Goal: Task Accomplishment & Management: Complete application form

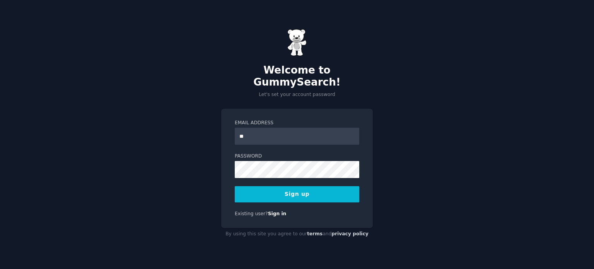
type input "**********"
click at [313, 194] on button "Sign up" at bounding box center [297, 194] width 125 height 16
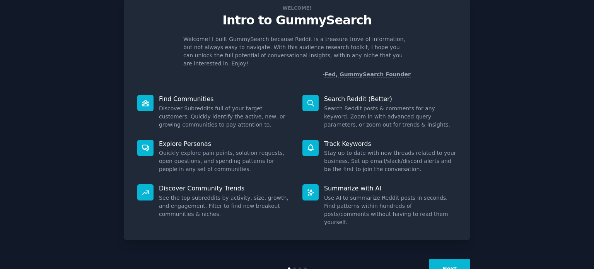
scroll to position [34, 0]
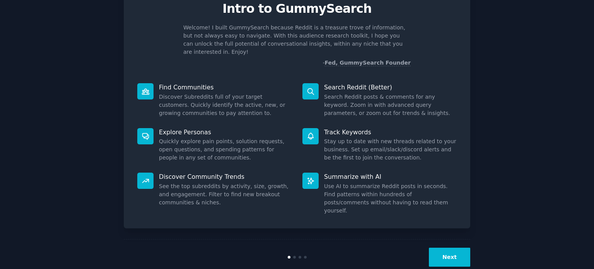
click at [457, 248] on button "Next" at bounding box center [449, 257] width 41 height 19
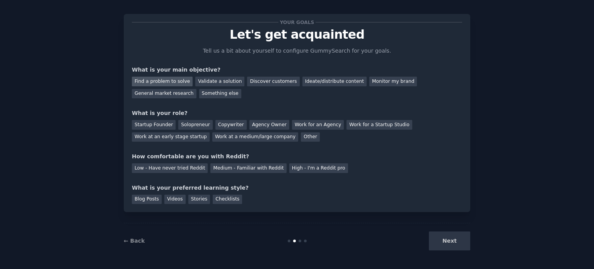
click at [172, 80] on div "Find a problem to solve" at bounding box center [162, 82] width 61 height 10
click at [198, 123] on div "Solopreneur" at bounding box center [195, 125] width 34 height 10
click at [188, 168] on div "Low - Have never tried Reddit" at bounding box center [170, 168] width 76 height 10
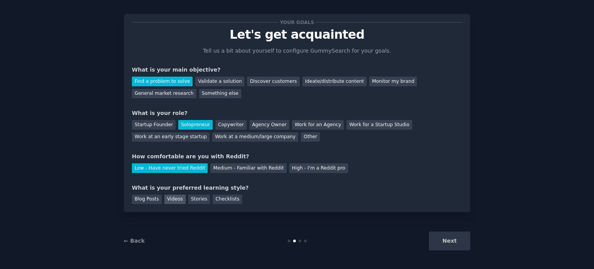
click at [173, 198] on div "Videos" at bounding box center [174, 200] width 21 height 10
click at [454, 237] on button "Next" at bounding box center [449, 240] width 41 height 19
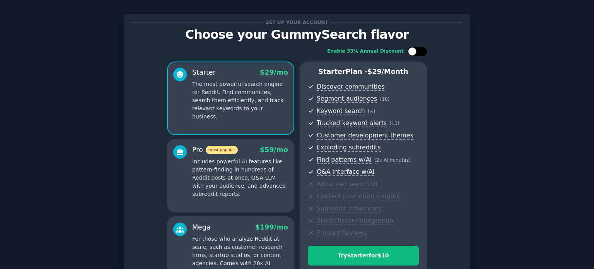
click at [412, 48] on div at bounding box center [412, 51] width 9 height 9
click at [425, 51] on div at bounding box center [422, 51] width 9 height 9
click at [414, 52] on div at bounding box center [412, 51] width 9 height 9
click at [419, 51] on div at bounding box center [422, 51] width 9 height 9
click at [416, 51] on div at bounding box center [417, 51] width 19 height 9
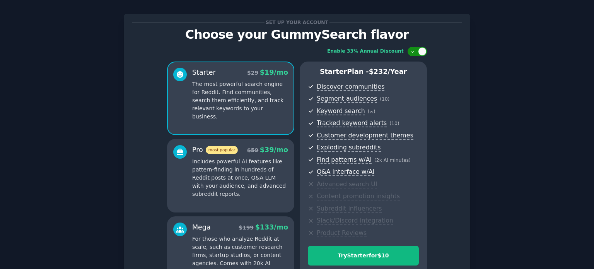
click at [416, 51] on div at bounding box center [417, 51] width 19 height 9
checkbox input "false"
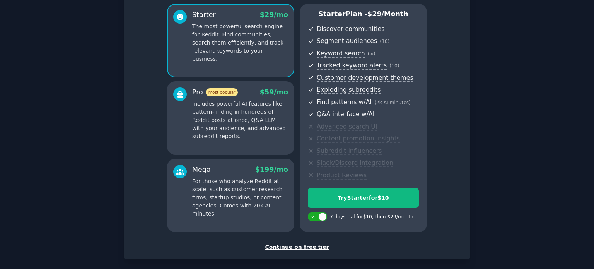
scroll to position [46, 0]
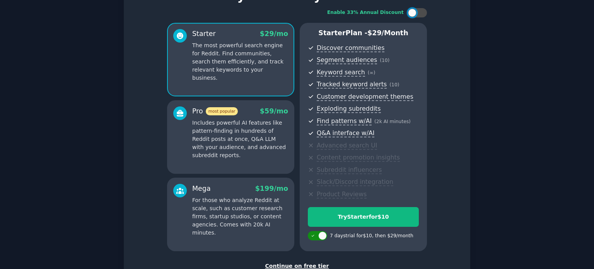
click at [323, 233] on div at bounding box center [322, 235] width 9 height 9
click at [314, 233] on div at bounding box center [312, 235] width 9 height 9
checkbox input "true"
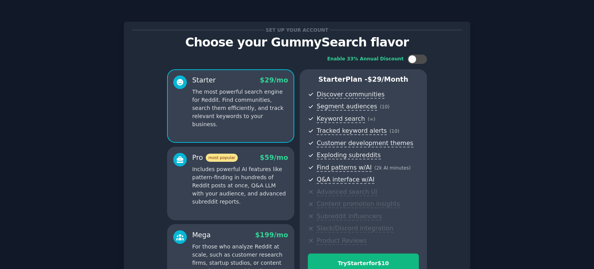
scroll to position [102, 0]
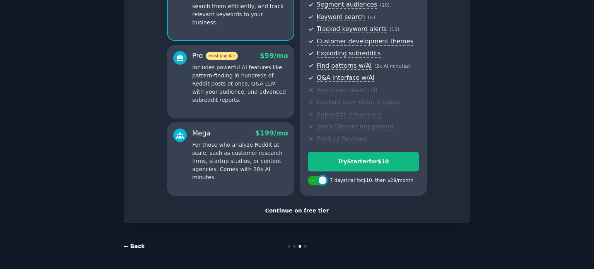
click at [134, 246] on link "← Back" at bounding box center [134, 246] width 21 height 6
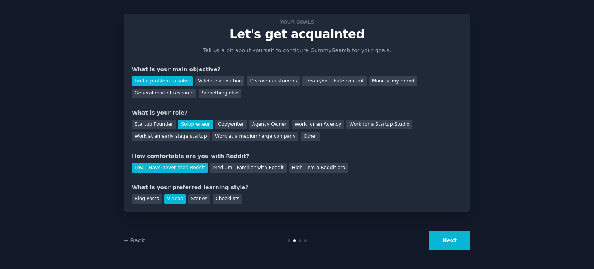
scroll to position [8, 0]
click at [133, 242] on link "← Back" at bounding box center [134, 240] width 21 height 6
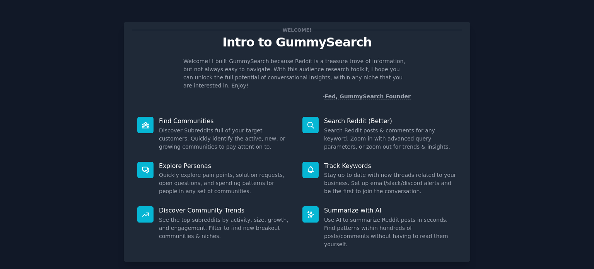
click at [280, 23] on div "Welcome! Intro to GummySearch Welcome! I built GummySearch because Reddit is a …" at bounding box center [297, 142] width 347 height 240
